Goal: Transaction & Acquisition: Book appointment/travel/reservation

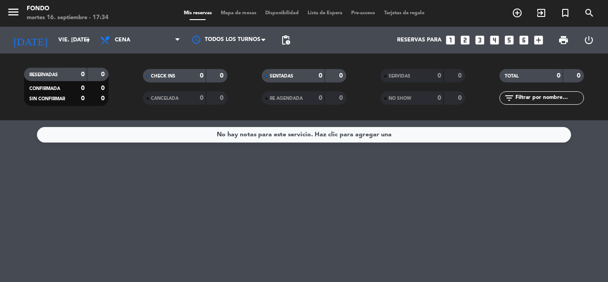
click at [71, 33] on input "vie. [DATE]" at bounding box center [91, 39] width 75 height 15
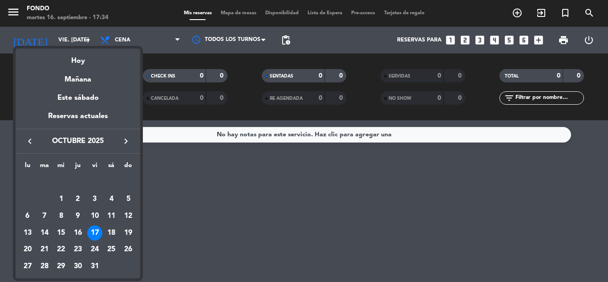
click at [28, 140] on icon "keyboard_arrow_left" at bounding box center [29, 141] width 11 height 11
click at [115, 233] on div "20" at bounding box center [111, 232] width 15 height 15
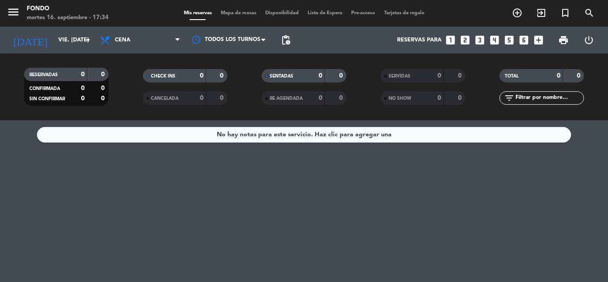
type input "sáb. [DATE]"
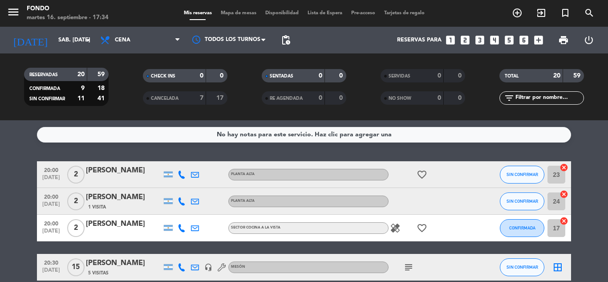
click at [577, 155] on div "No hay notas para este servicio. Haz clic para agregar una 20:00 [DATE] 2 [PERS…" at bounding box center [304, 201] width 608 height 162
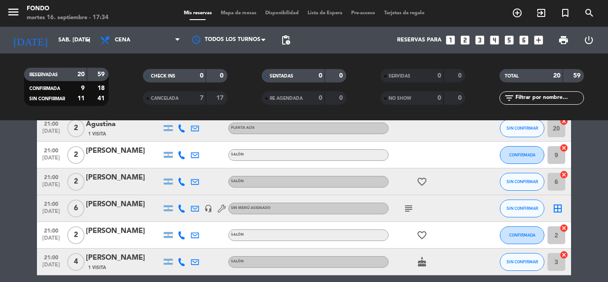
scroll to position [196, 0]
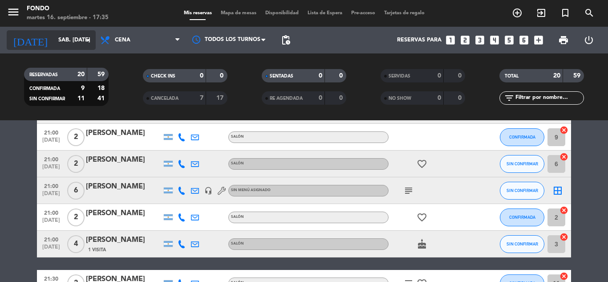
click at [65, 46] on input "sáb. [DATE]" at bounding box center [91, 39] width 75 height 15
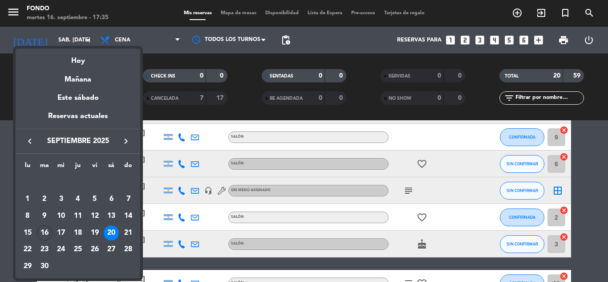
click at [236, 12] on div at bounding box center [304, 141] width 608 height 282
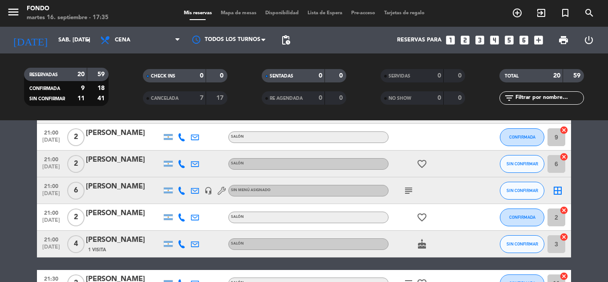
click at [236, 12] on span "Mapa de mesas" at bounding box center [238, 13] width 44 height 5
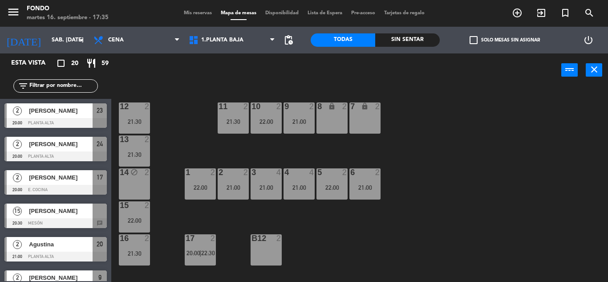
click at [264, 238] on div at bounding box center [266, 238] width 15 height 8
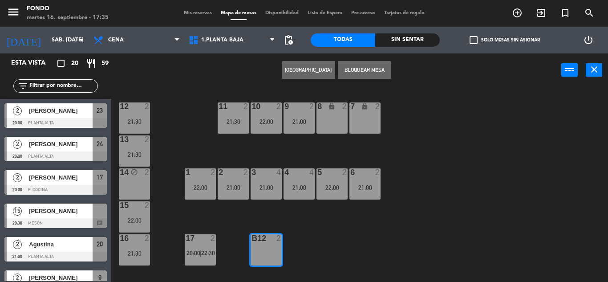
click at [367, 68] on button "Bloquear Mesa" at bounding box center [364, 70] width 53 height 18
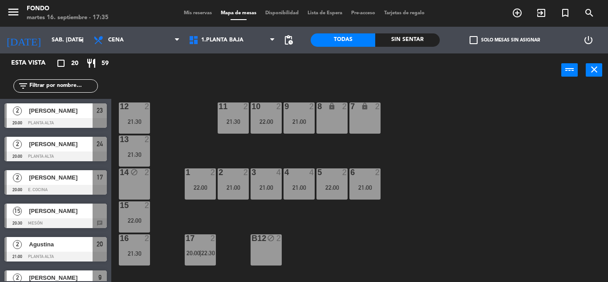
click at [194, 13] on span "Mis reservas" at bounding box center [197, 13] width 37 height 5
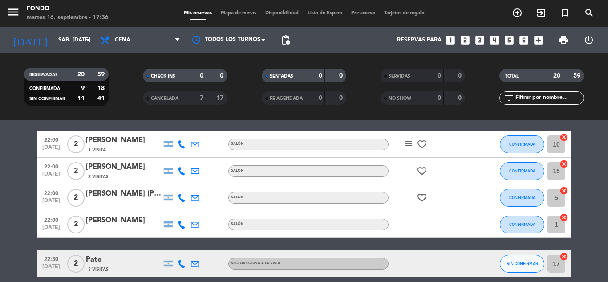
scroll to position [463, 0]
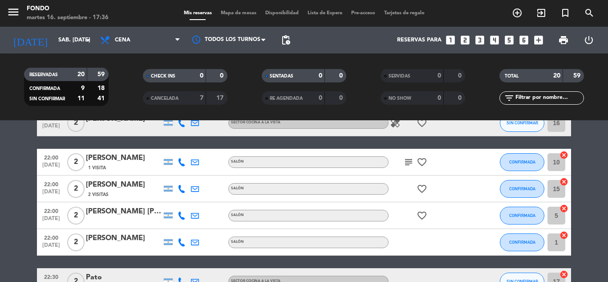
click at [407, 165] on icon "subject" at bounding box center [408, 162] width 11 height 11
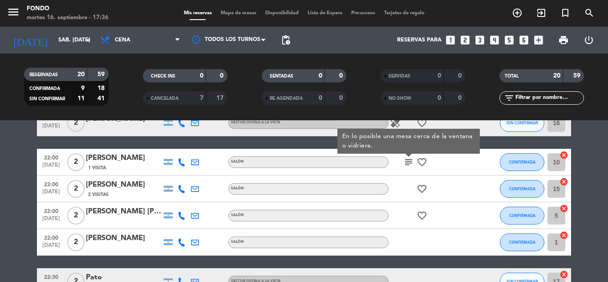
click at [407, 165] on icon "subject" at bounding box center [408, 162] width 11 height 11
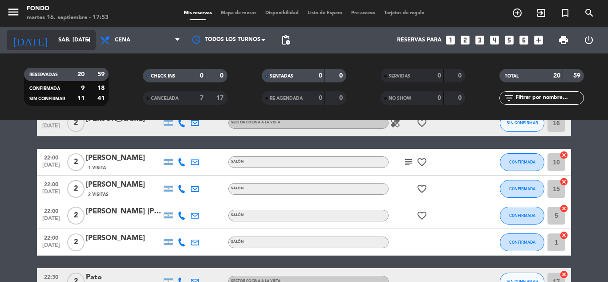
click at [62, 39] on input "sáb. [DATE]" at bounding box center [91, 39] width 75 height 15
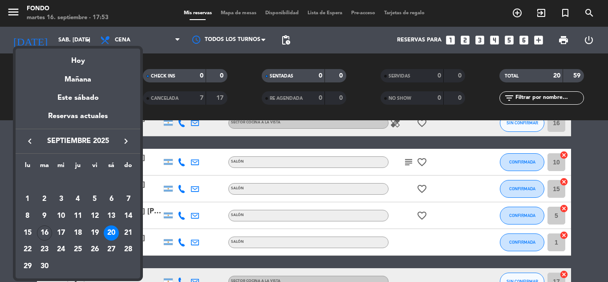
click at [121, 136] on icon "keyboard_arrow_right" at bounding box center [126, 141] width 11 height 11
click at [63, 198] on div "1" at bounding box center [60, 198] width 15 height 15
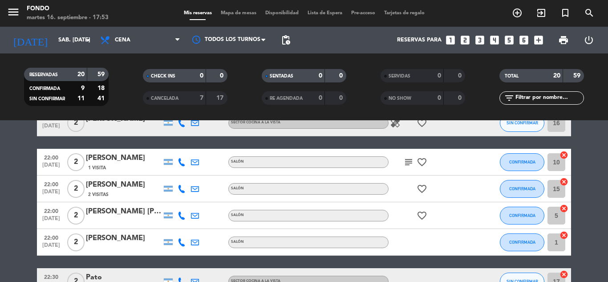
type input "mié. [DATE]"
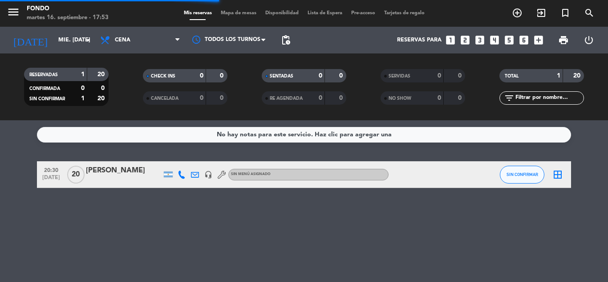
scroll to position [0, 0]
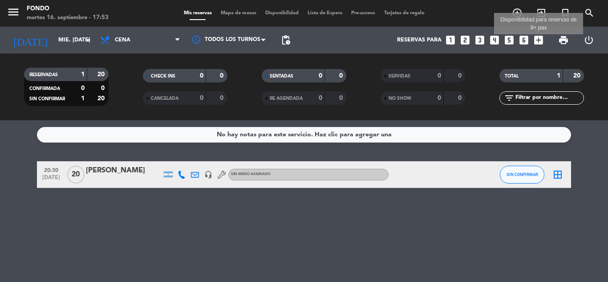
click at [536, 43] on icon "add_box" at bounding box center [539, 40] width 12 height 12
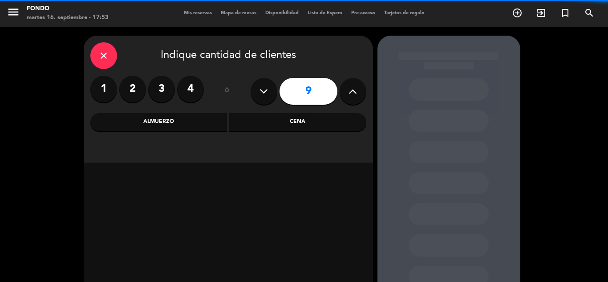
click at [266, 83] on button at bounding box center [263, 91] width 27 height 27
type input "8"
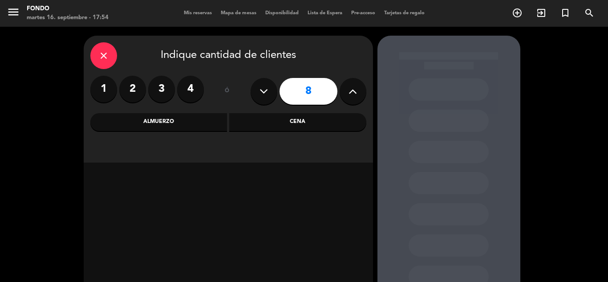
click at [308, 119] on div "Cena" at bounding box center [297, 122] width 137 height 18
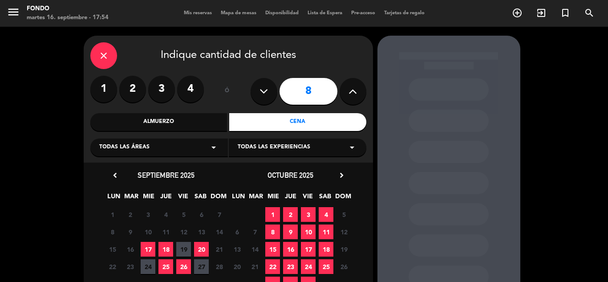
click at [274, 210] on span "1" at bounding box center [272, 214] width 15 height 15
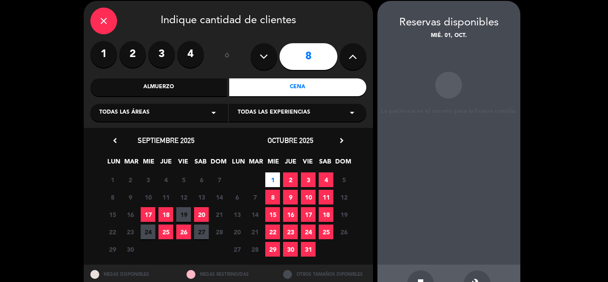
scroll to position [36, 0]
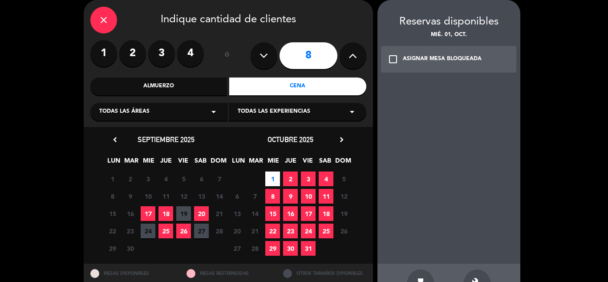
click at [480, 275] on div "build" at bounding box center [477, 282] width 27 height 27
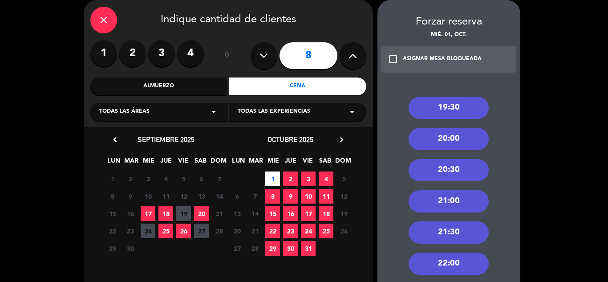
click at [103, 15] on icon "close" at bounding box center [103, 20] width 11 height 11
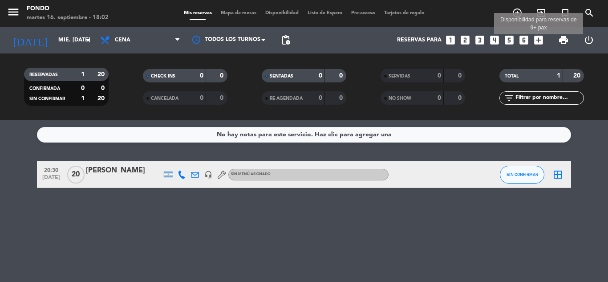
click at [537, 40] on icon "add_box" at bounding box center [539, 40] width 12 height 12
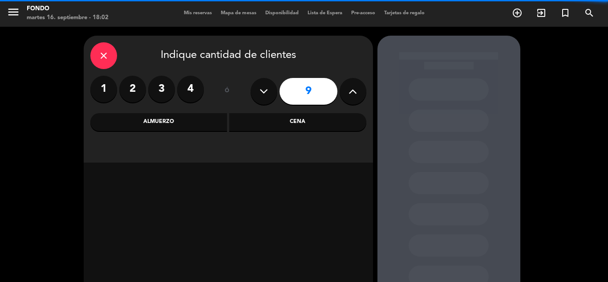
click at [267, 85] on icon at bounding box center [263, 91] width 8 height 13
type input "8"
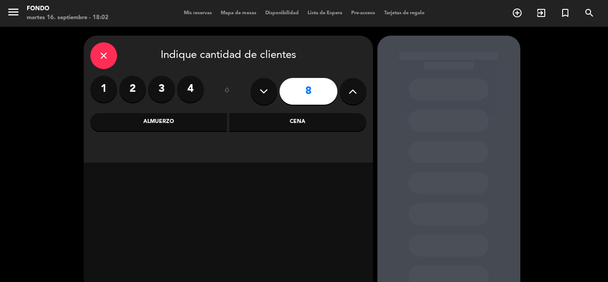
click at [278, 114] on div "Cena" at bounding box center [297, 122] width 137 height 18
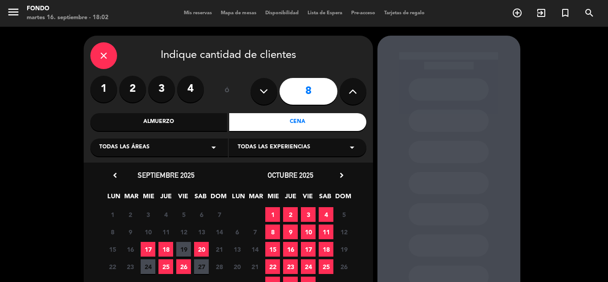
click at [271, 215] on span "1" at bounding box center [272, 214] width 15 height 15
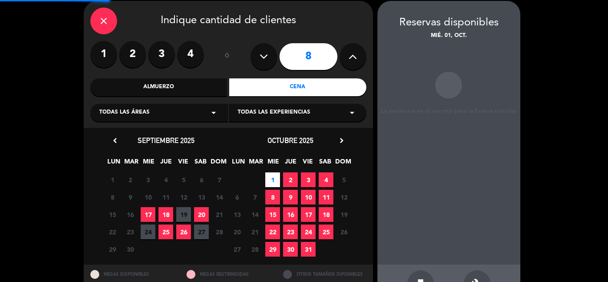
scroll to position [36, 0]
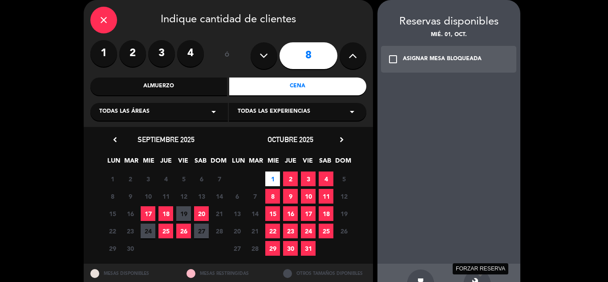
click at [475, 277] on icon "build" at bounding box center [477, 282] width 11 height 11
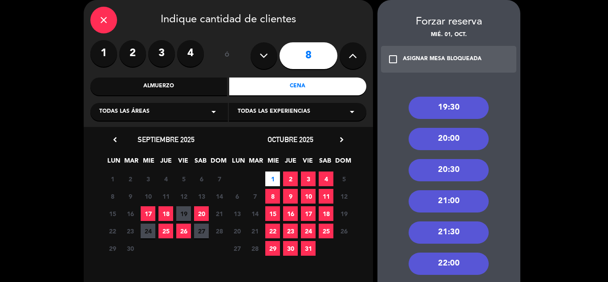
click at [421, 198] on div "21:00" at bounding box center [448, 201] width 80 height 22
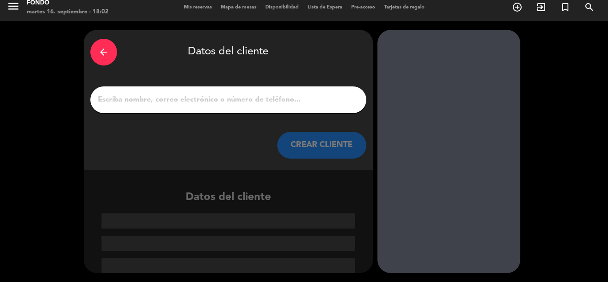
scroll to position [6, 0]
click at [259, 101] on input "Página Completa" at bounding box center [228, 99] width 263 height 12
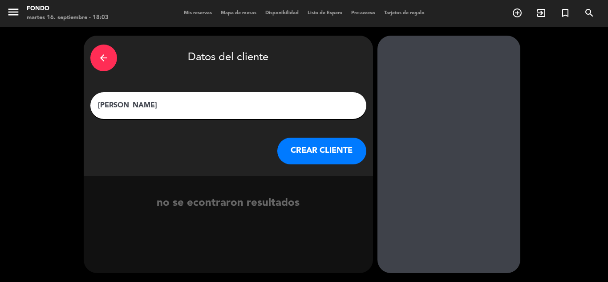
type input "[PERSON_NAME]"
click at [311, 149] on button "CREAR CLIENTE" at bounding box center [321, 150] width 89 height 27
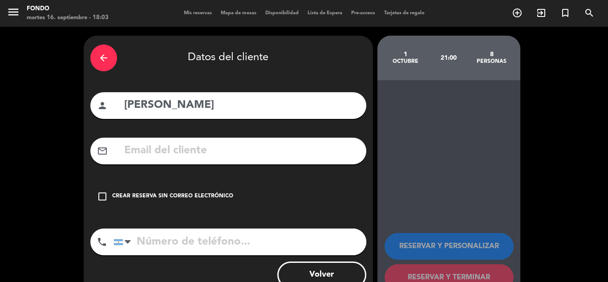
click at [162, 154] on input "text" at bounding box center [241, 150] width 236 height 18
paste input "[EMAIL_ADDRESS][DOMAIN_NAME]"
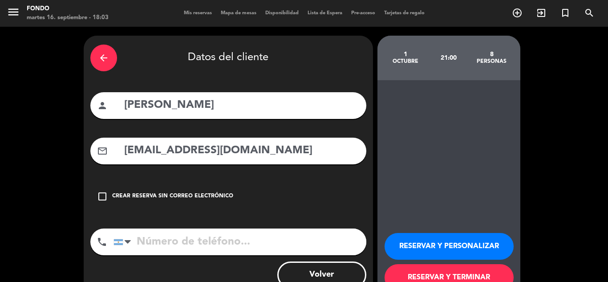
type input "[EMAIL_ADDRESS][DOMAIN_NAME]"
click at [222, 242] on input "tel" at bounding box center [239, 241] width 253 height 27
paste input "[PHONE_NUMBER]"
type input "[PHONE_NUMBER]"
click at [473, 247] on button "RESERVAR Y PERSONALIZAR" at bounding box center [448, 246] width 129 height 27
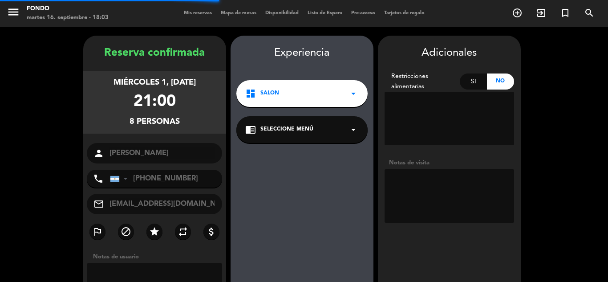
scroll to position [36, 0]
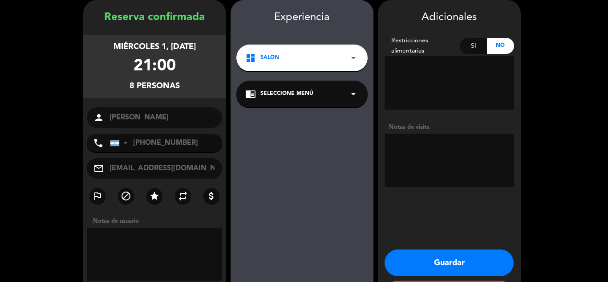
click at [434, 154] on textarea at bounding box center [448, 159] width 129 height 53
type textarea "cumple Ferni"
click at [445, 265] on button "Guardar" at bounding box center [448, 262] width 129 height 27
